Goal: Obtain resource: Download file/media

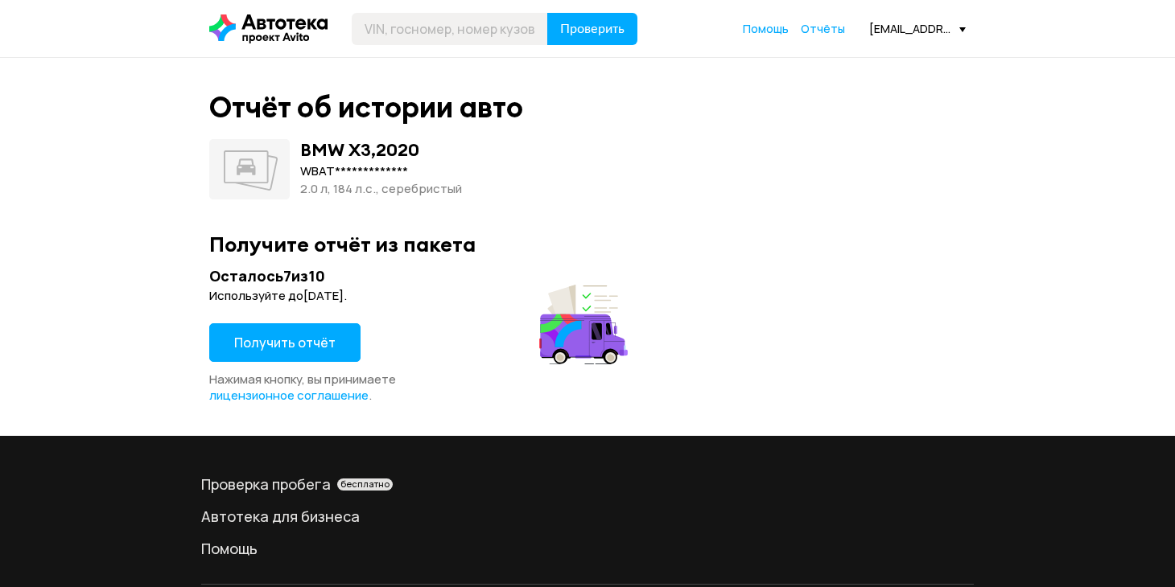
click at [287, 346] on span "Получить отчёт" at bounding box center [284, 343] width 101 height 18
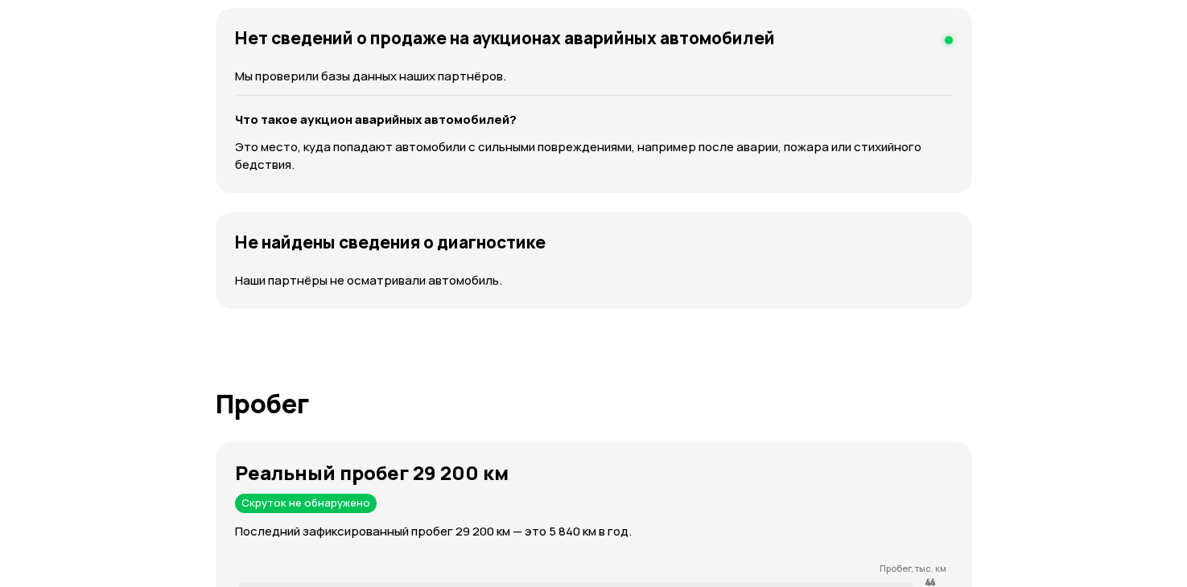
scroll to position [2104, 0]
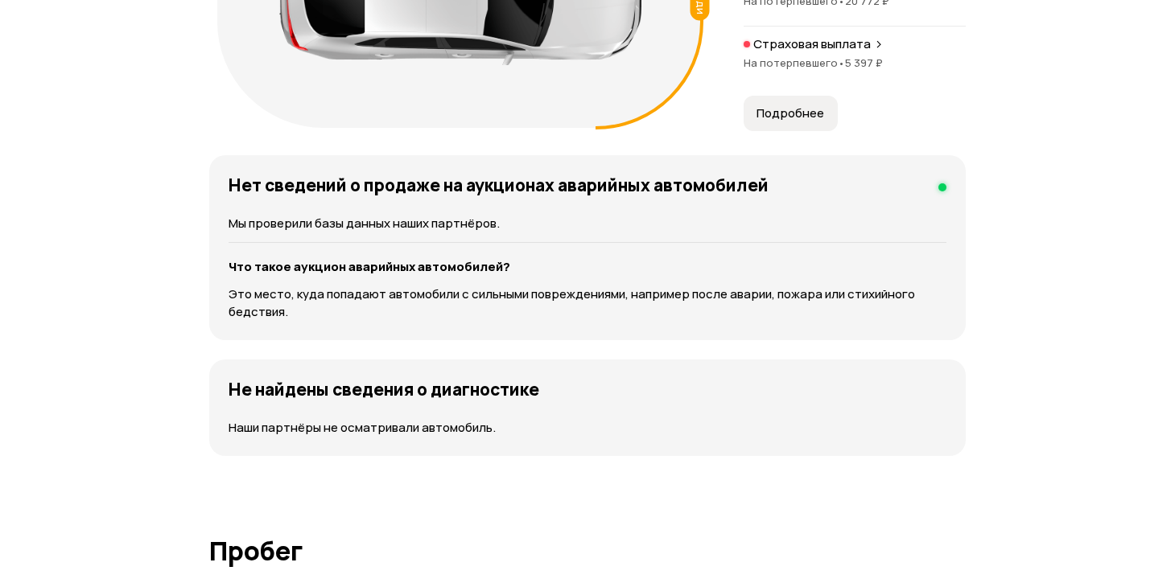
click at [766, 121] on span "Подробнее" at bounding box center [790, 113] width 68 height 16
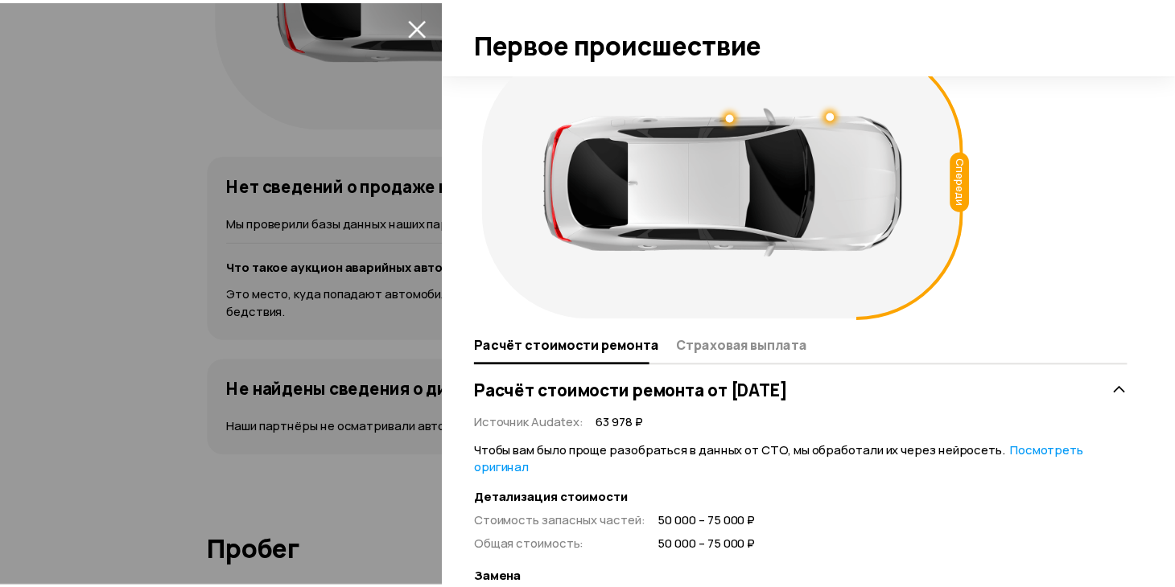
scroll to position [0, 0]
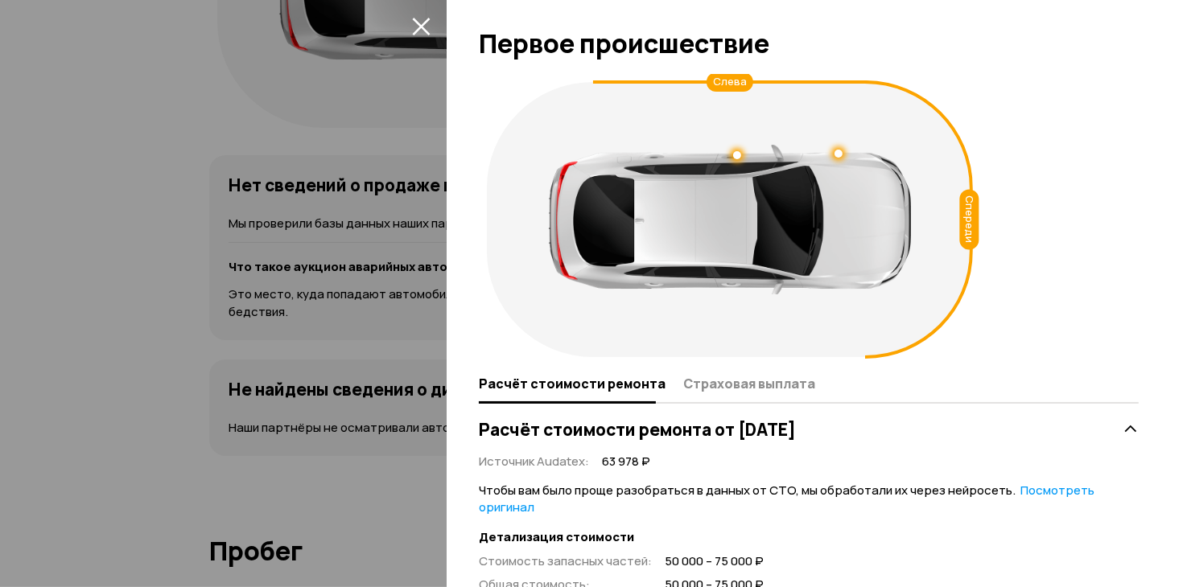
click at [427, 32] on icon "закрыть" at bounding box center [421, 27] width 18 height 18
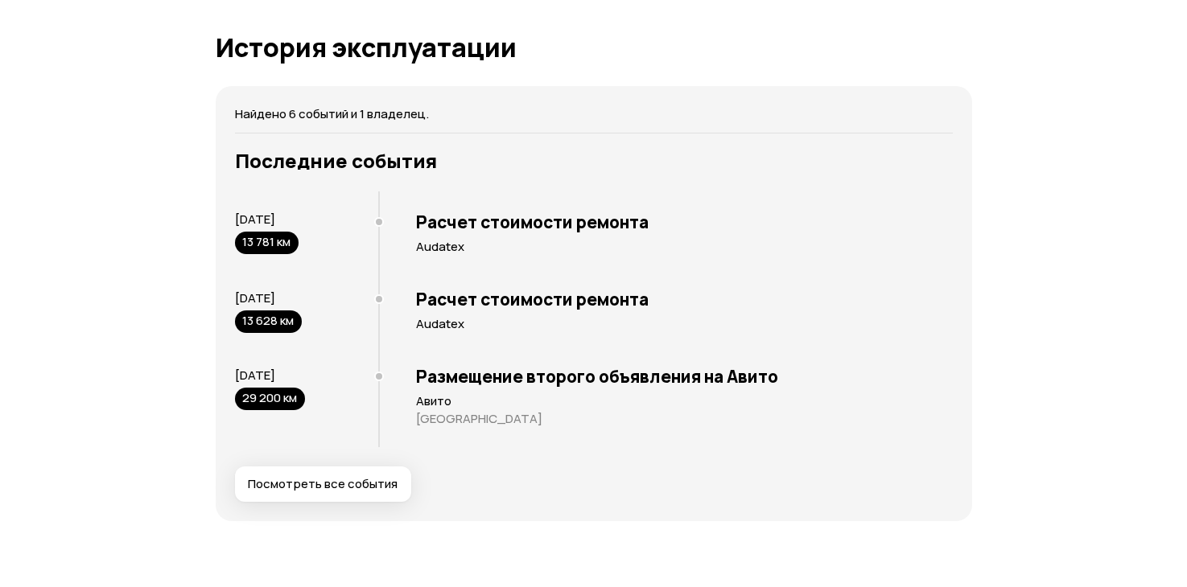
scroll to position [3213, 0]
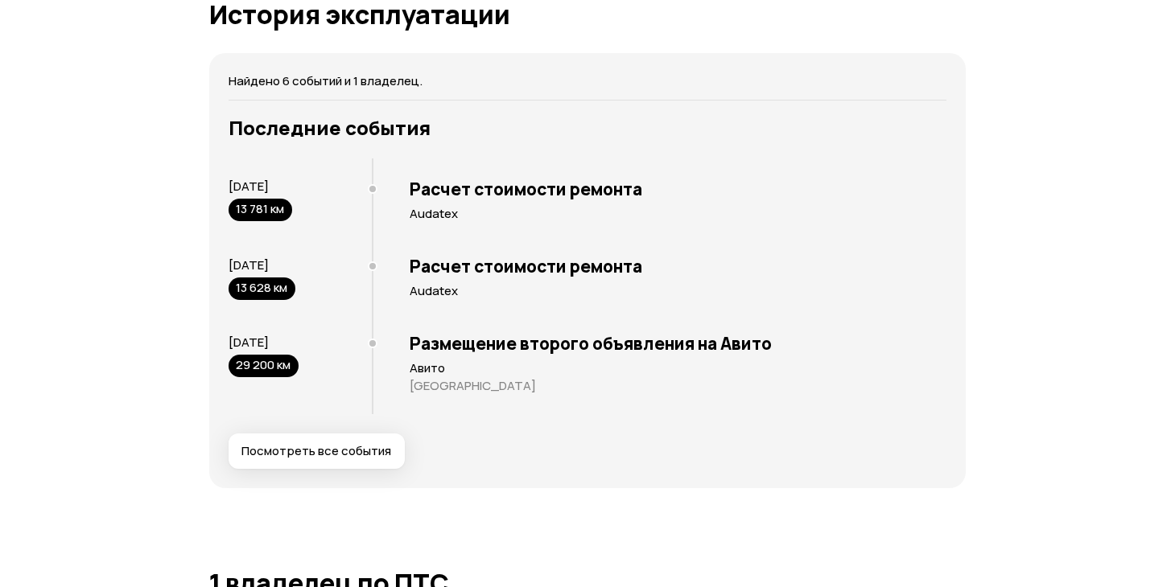
click at [346, 459] on span "Посмотреть все события" at bounding box center [316, 451] width 150 height 16
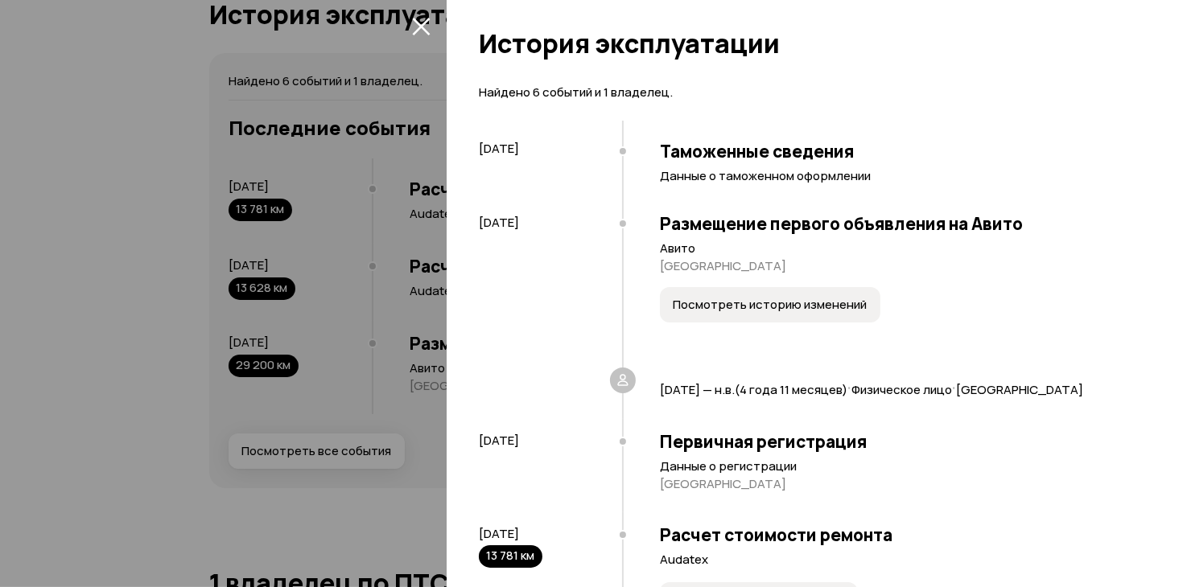
click at [751, 307] on span "Посмотреть историю изменений" at bounding box center [770, 305] width 194 height 16
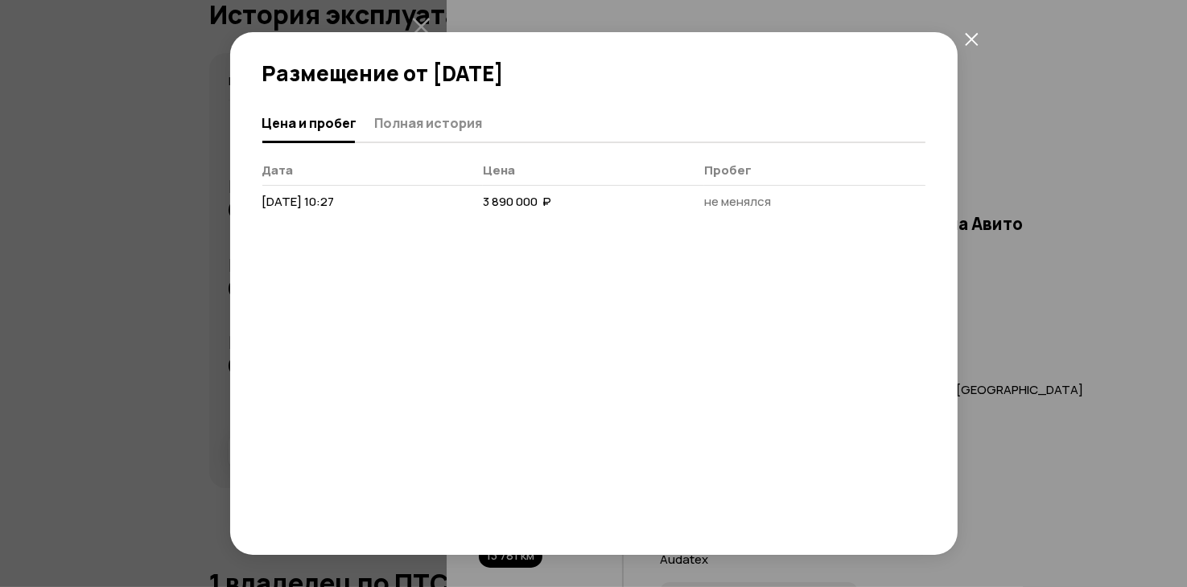
click at [970, 44] on icon "закрыть" at bounding box center [972, 39] width 14 height 14
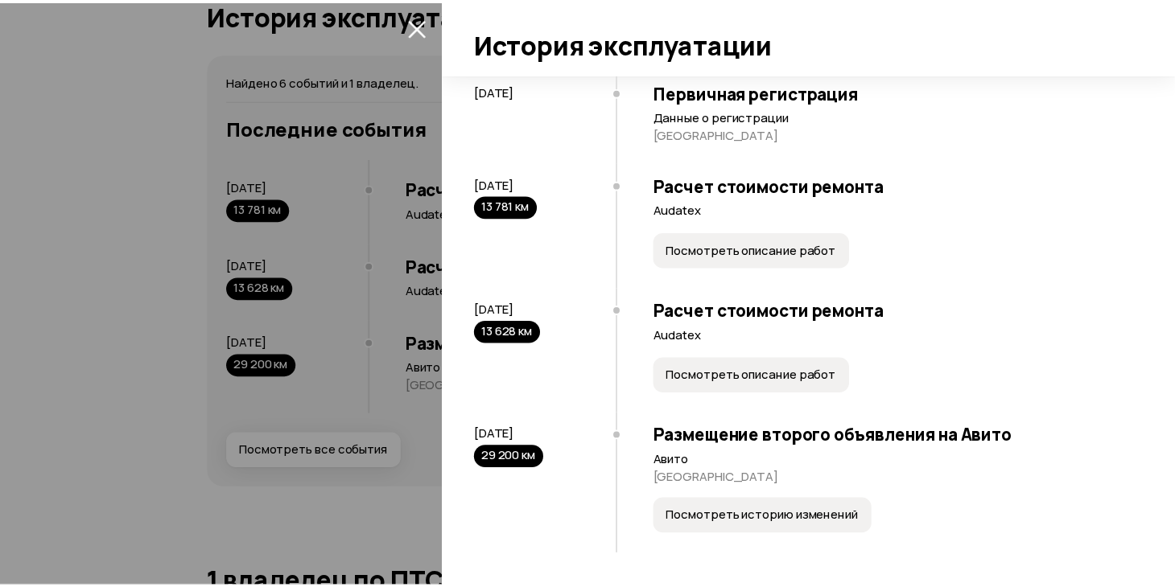
scroll to position [119, 0]
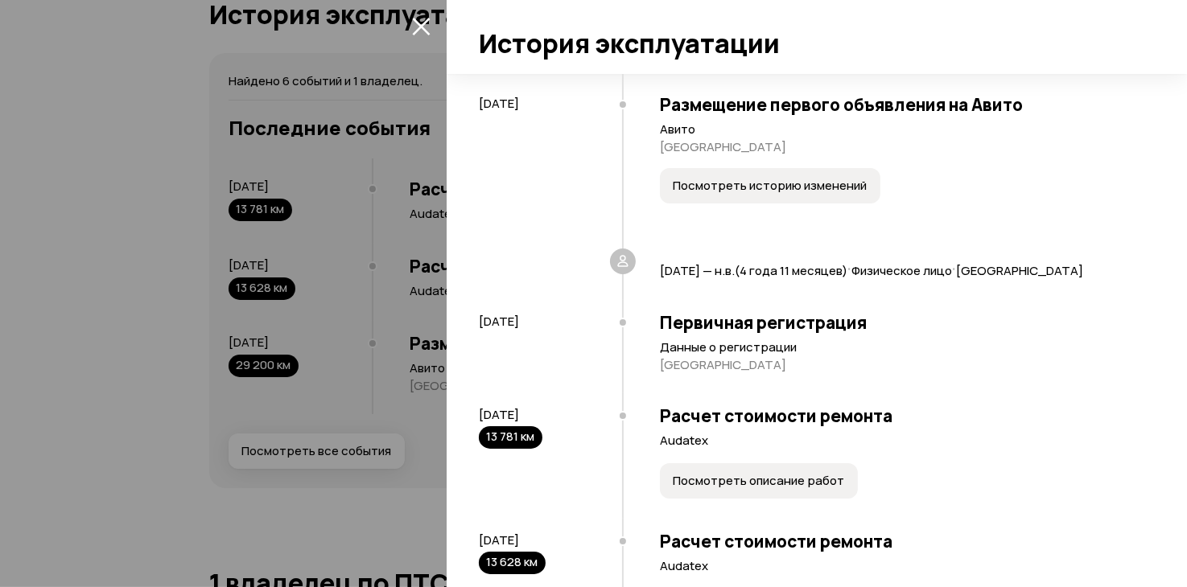
click at [426, 31] on icon "закрыть" at bounding box center [421, 27] width 18 height 18
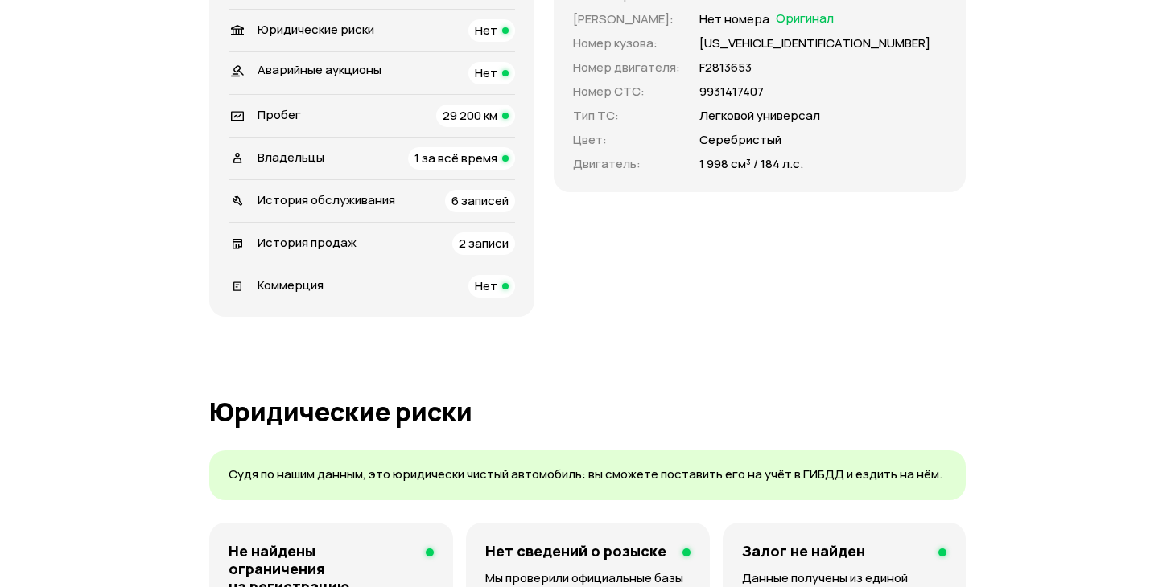
scroll to position [0, 0]
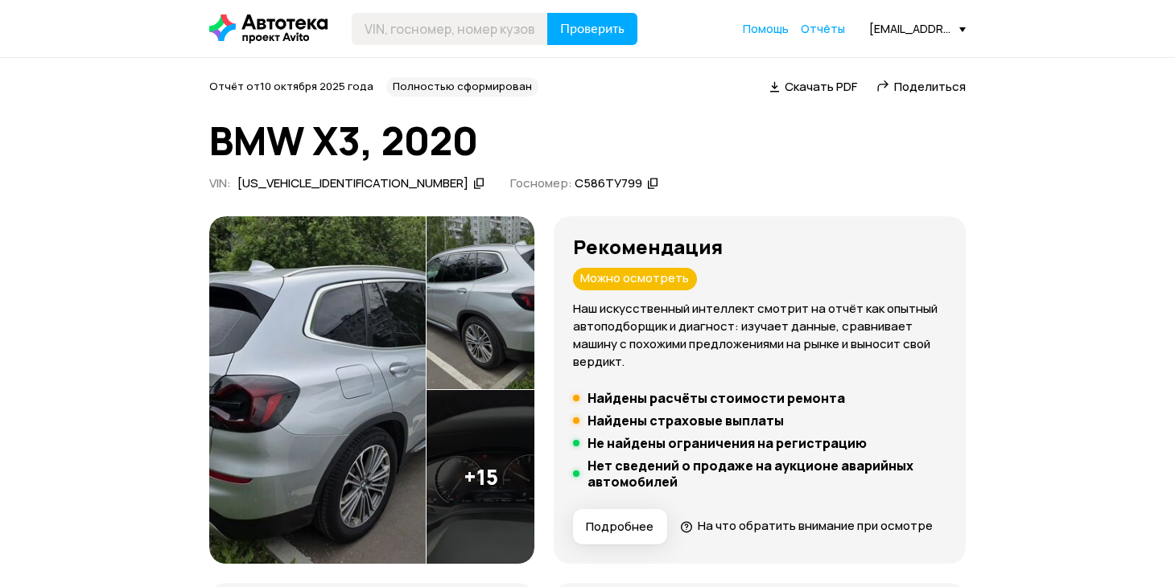
click at [813, 93] on span "Скачать PDF" at bounding box center [820, 86] width 72 height 17
